Goal: Find contact information: Find contact information

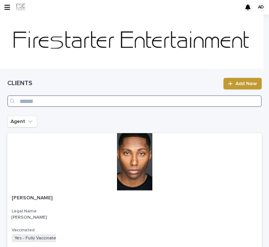
click at [39, 102] on input "Search" at bounding box center [134, 101] width 254 height 12
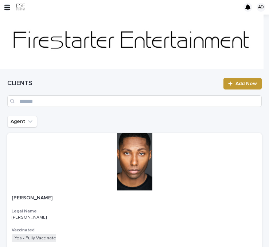
click at [10, 8] on icon "button" at bounding box center [7, 7] width 6 height 7
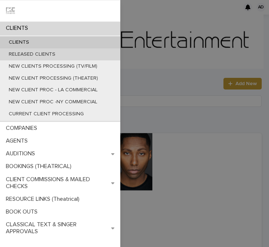
click at [54, 54] on p "RELEASED CLIENTS" at bounding box center [32, 54] width 58 height 6
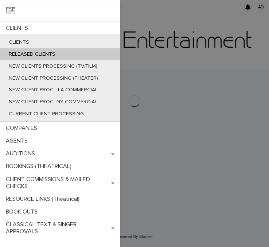
click at [173, 77] on div "CLIENTS CLIENTS RELEASED CLIENTS NEW CLIENTS PROCESSING (TV/FILM) NEW CLIENT PR…" at bounding box center [134, 123] width 269 height 247
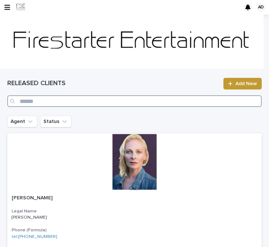
click at [151, 105] on input "Search" at bounding box center [134, 101] width 254 height 12
type input "**********"
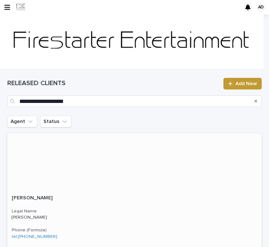
click at [54, 155] on div at bounding box center [134, 162] width 254 height 58
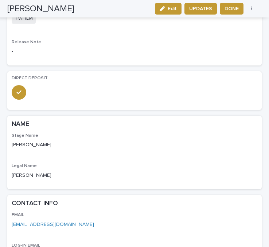
scroll to position [259, 0]
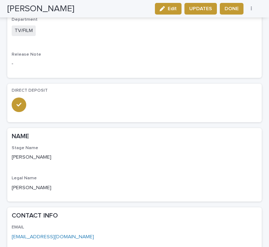
click at [71, 224] on div "CONTACT INFO" at bounding box center [134, 216] width 254 height 17
drag, startPoint x: 75, startPoint y: 237, endPoint x: -7, endPoint y: 237, distance: 82.7
click at [0, 237] on html "AD Loading... Saving… Loading... Saving… [PERSON_NAME] Edit UPDATES DONE RELEAS…" at bounding box center [134, 123] width 269 height 247
copy link "[EMAIL_ADDRESS][DOMAIN_NAME]"
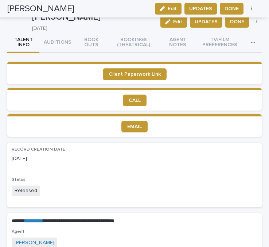
scroll to position [0, 0]
